Goal: Information Seeking & Learning: Learn about a topic

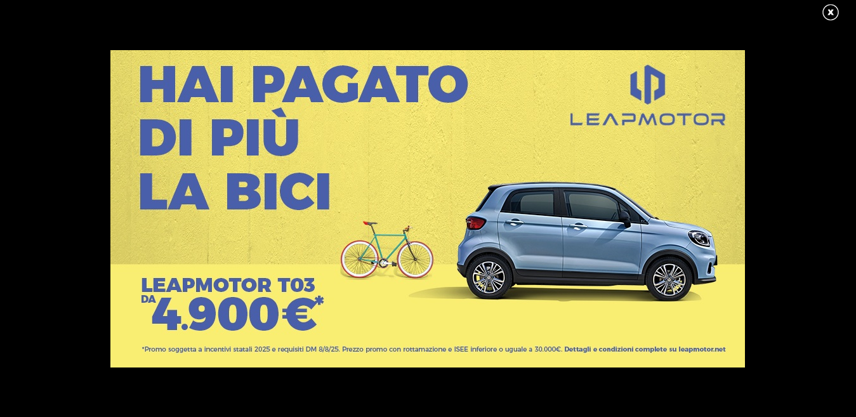
click at [835, 7] on link at bounding box center [837, 12] width 32 height 19
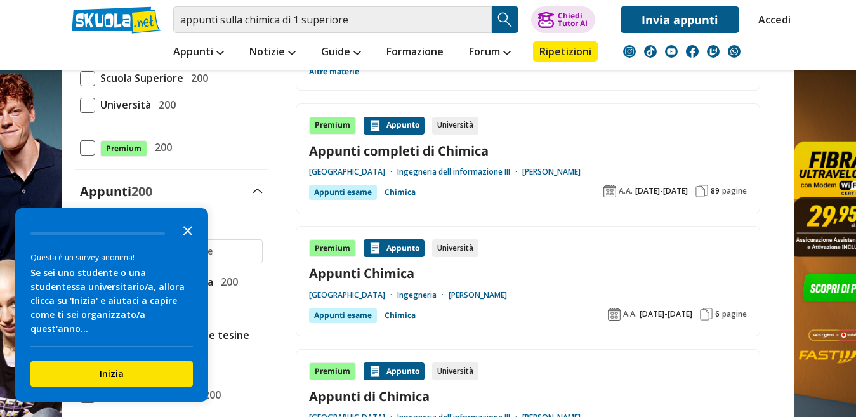
click at [191, 221] on icon "Close the survey" at bounding box center [187, 229] width 25 height 25
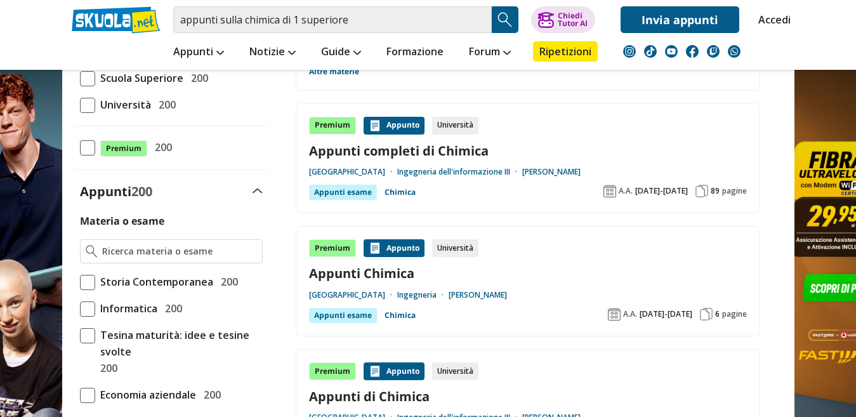
click at [89, 76] on span at bounding box center [87, 78] width 15 height 15
click at [80, 78] on input "Scuola Superiore 200" at bounding box center [80, 78] width 0 height 0
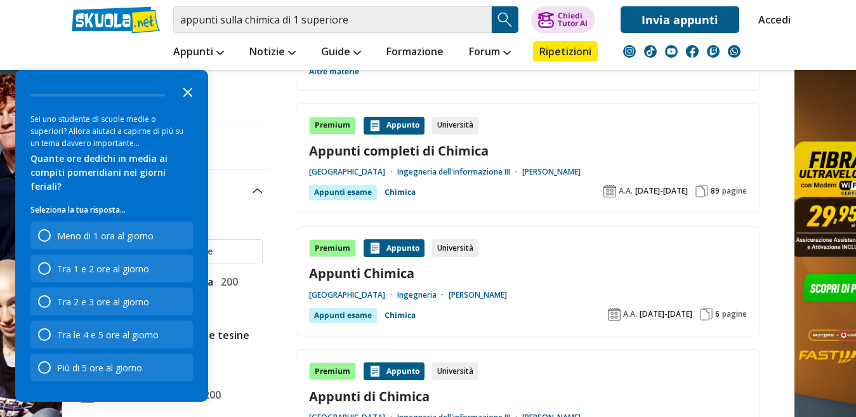
click at [193, 96] on icon "Close the survey" at bounding box center [187, 91] width 25 height 25
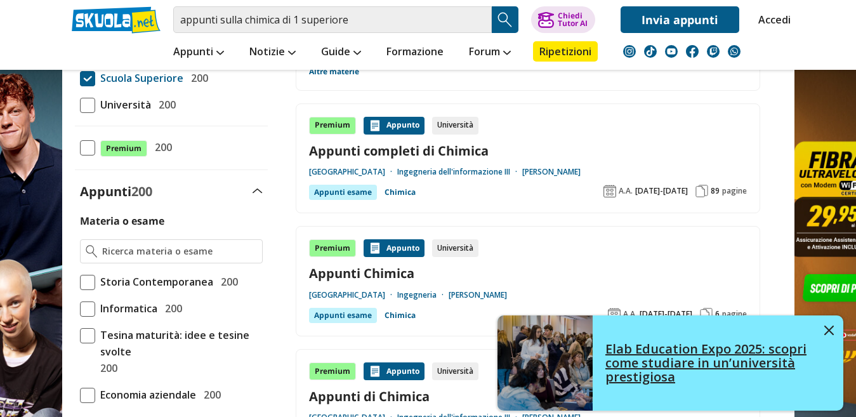
click at [827, 321] on link "Elab Education Expo 2025: scopri come studiare in un’università prestigiosa" at bounding box center [670, 362] width 346 height 95
